Goal: Navigation & Orientation: Find specific page/section

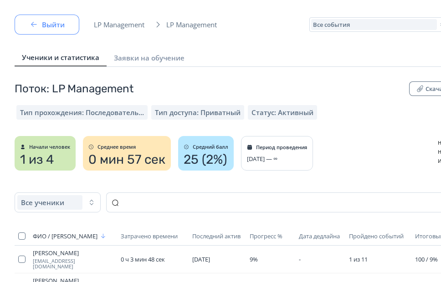
click at [39, 29] on button "Выйти" at bounding box center [47, 25] width 65 height 20
click at [130, 56] on span "Заявки на обучение" at bounding box center [149, 57] width 71 height 9
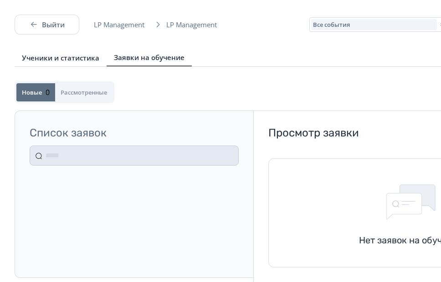
click at [87, 55] on span "Ученики и статистика" at bounding box center [60, 57] width 77 height 9
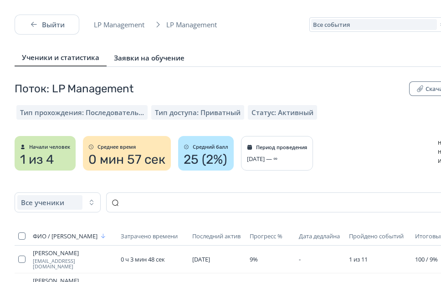
click at [149, 58] on span "Заявки на обучение" at bounding box center [149, 57] width 71 height 9
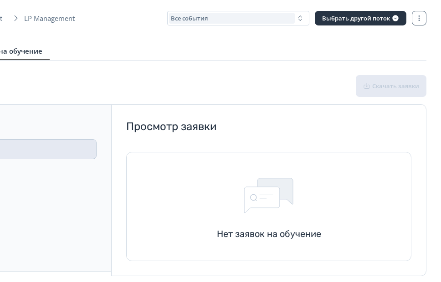
scroll to position [0, 142]
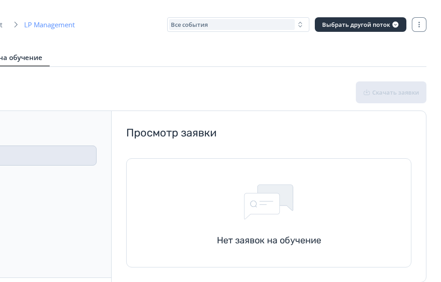
click at [48, 27] on span "LP Management" at bounding box center [52, 24] width 56 height 9
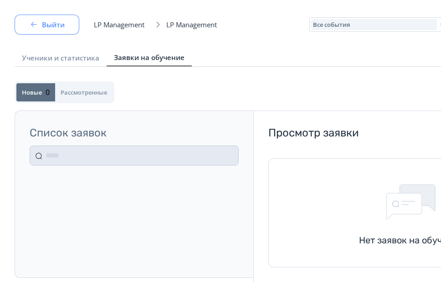
click at [45, 26] on button "Выйти" at bounding box center [47, 25] width 65 height 20
